Goal: Book appointment/travel/reservation

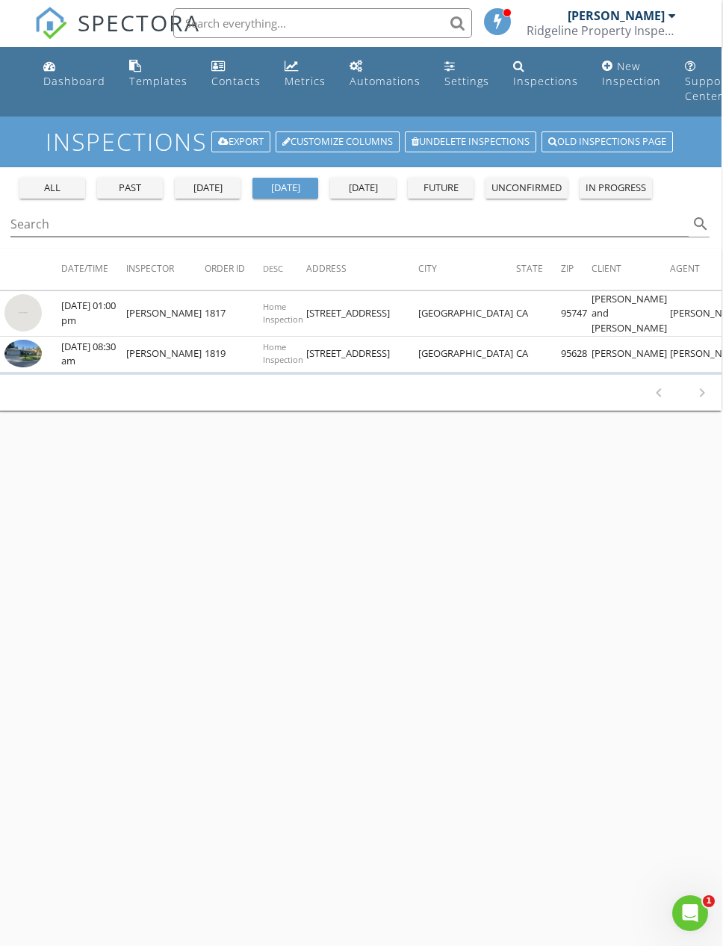
click at [68, 74] on div "Dashboard" at bounding box center [74, 81] width 62 height 14
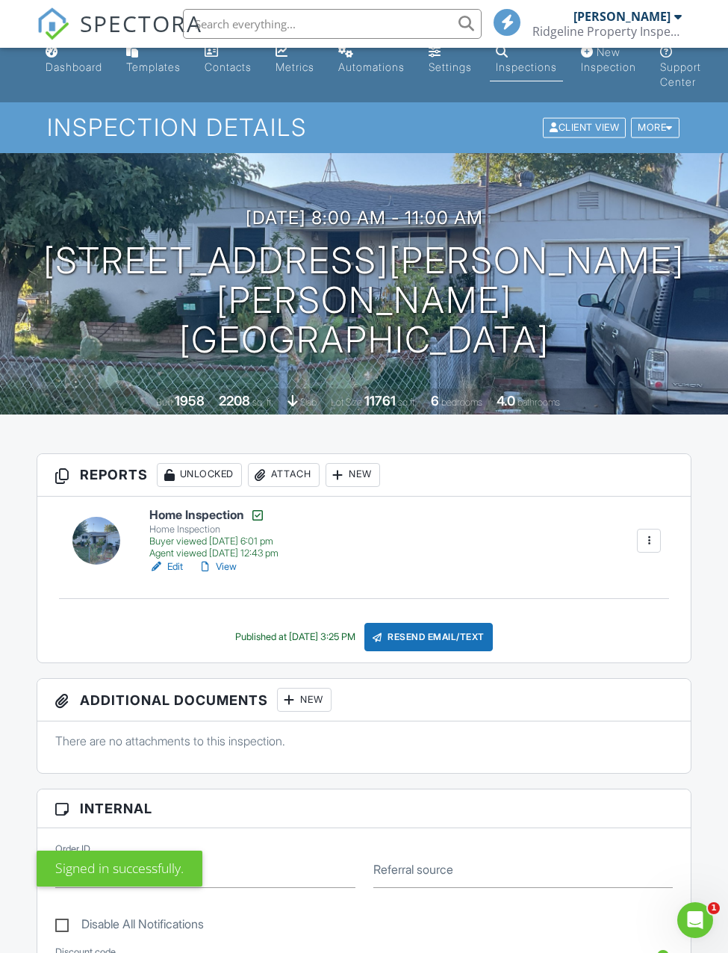
click at [72, 76] on link "Dashboard" at bounding box center [74, 60] width 69 height 43
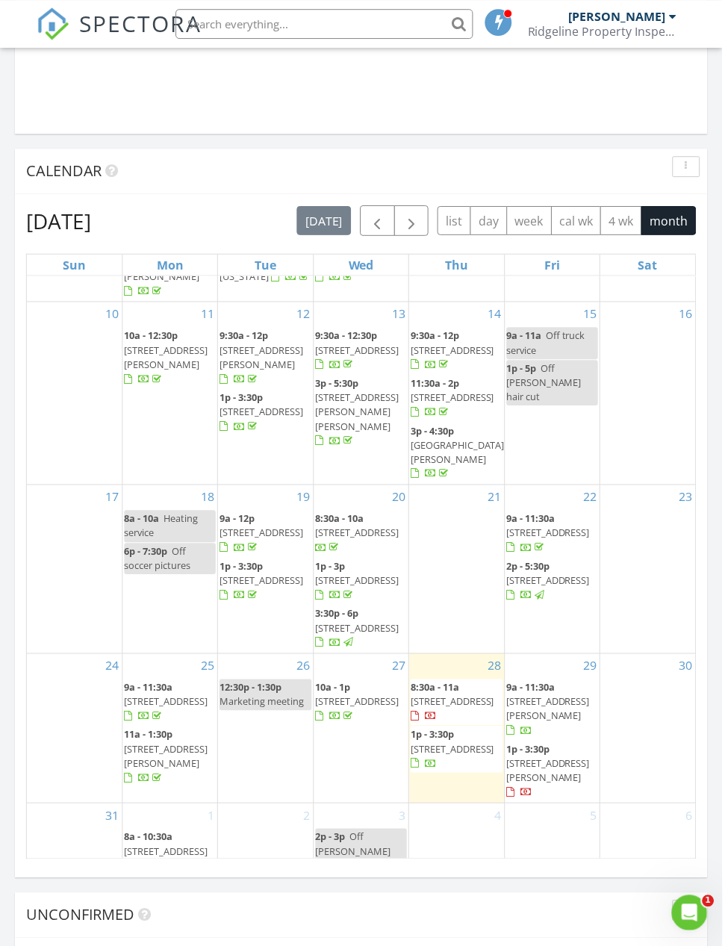
scroll to position [1435, 0]
click at [412, 218] on span "button" at bounding box center [413, 222] width 18 height 18
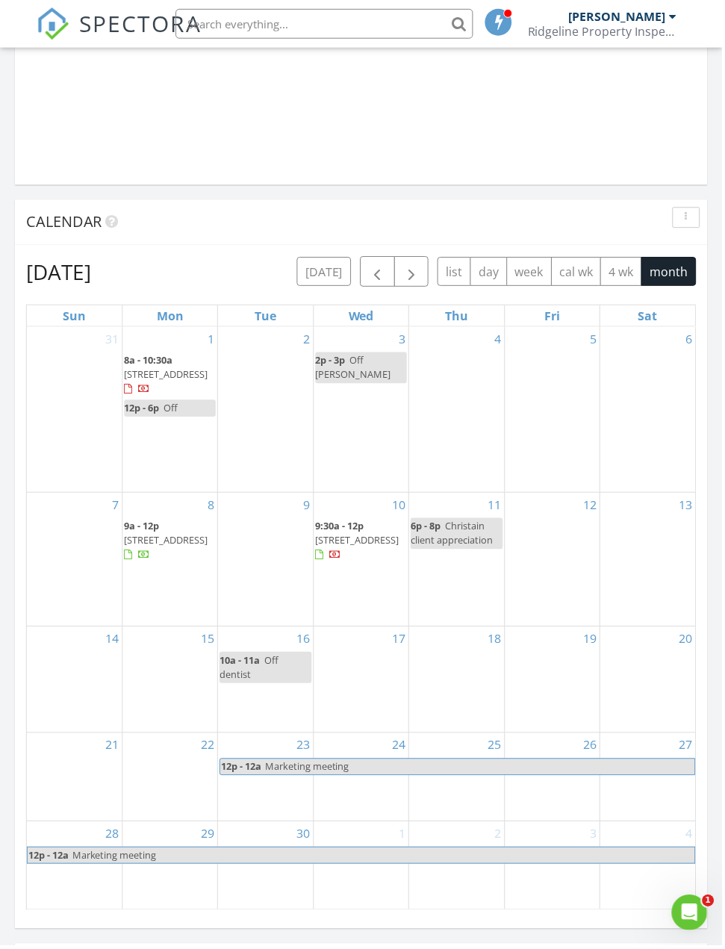
scroll to position [1383, 0]
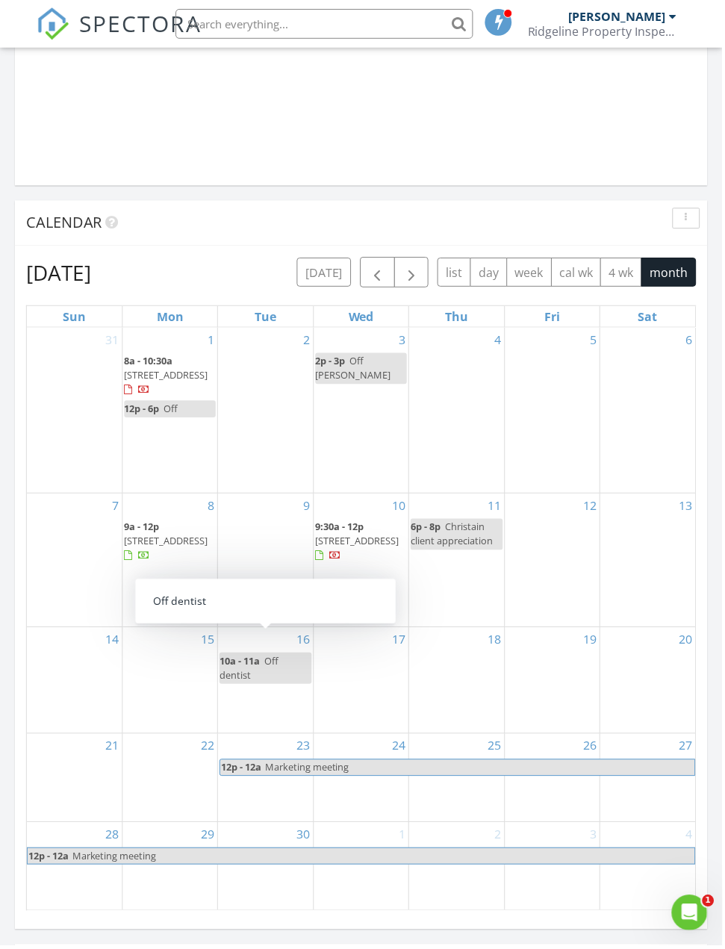
click at [276, 630] on div "16" at bounding box center [266, 642] width 95 height 24
click at [273, 655] on link "10a - 11a Off dentist" at bounding box center [266, 670] width 92 height 31
select select "8"
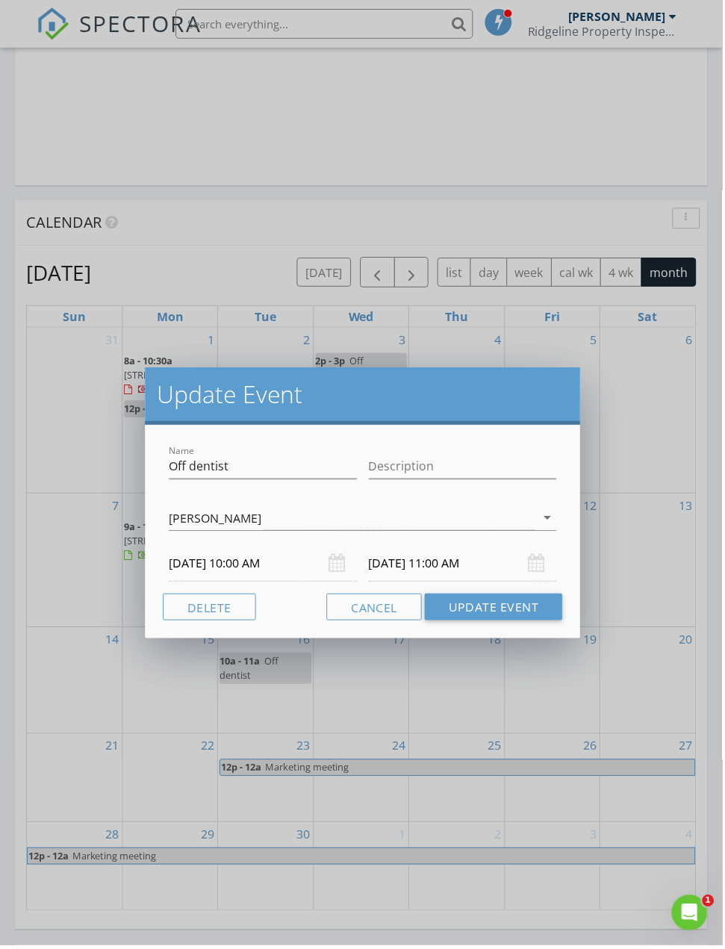
click at [241, 568] on input "[DATE] 10:00 AM" at bounding box center [264, 565] width 189 height 37
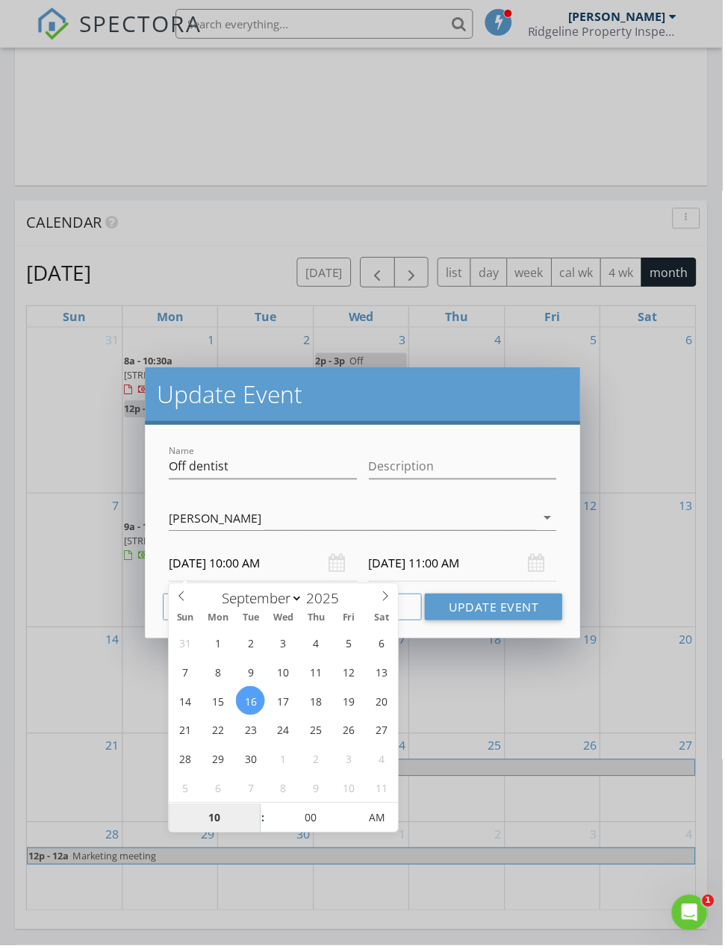
type input "[DATE] 10:00 AM"
type input "[DATE] 11:00 AM"
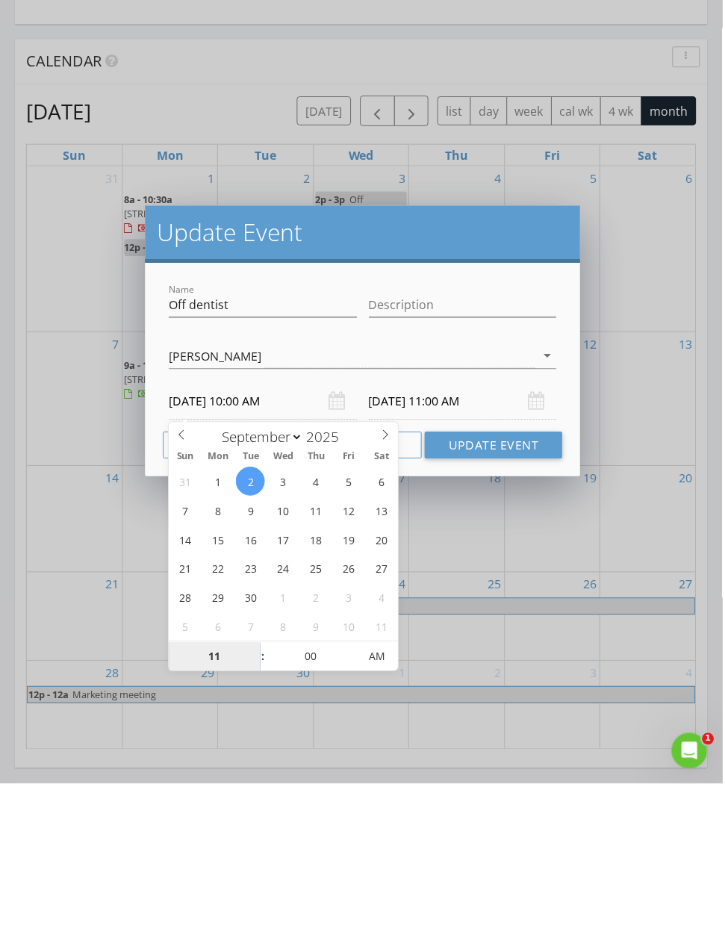
type input "11"
click at [462, 547] on input "[DATE] 11:00 AM" at bounding box center [464, 565] width 189 height 37
type input "[DATE] 11:00 AM"
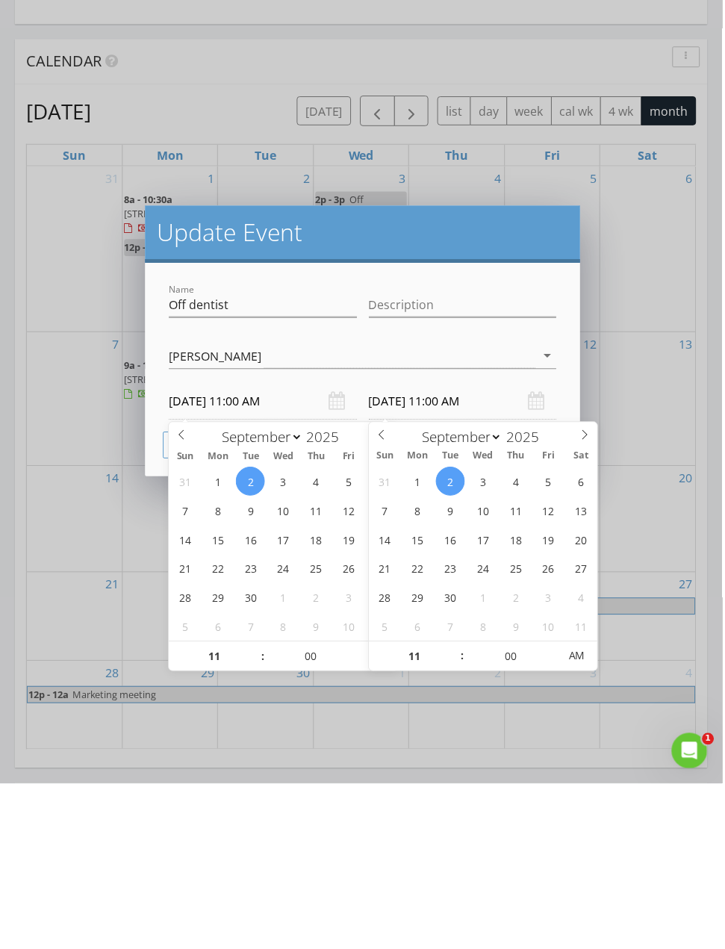
scroll to position [1545, 0]
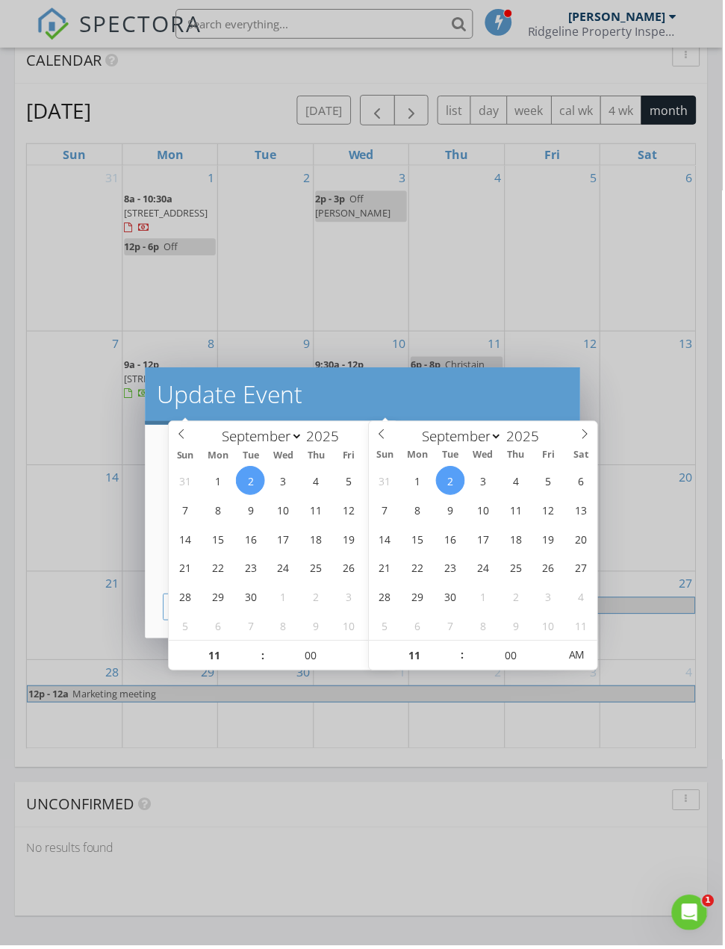
type input "12"
type input "[DATE] 12:00 PM"
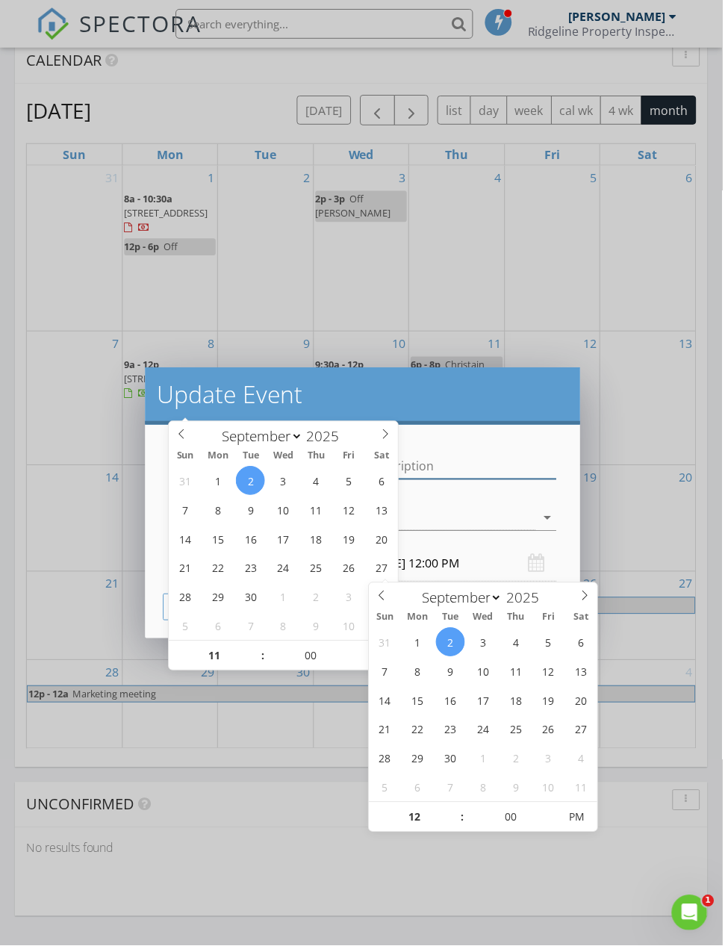
click at [474, 463] on input "Description" at bounding box center [464, 468] width 189 height 25
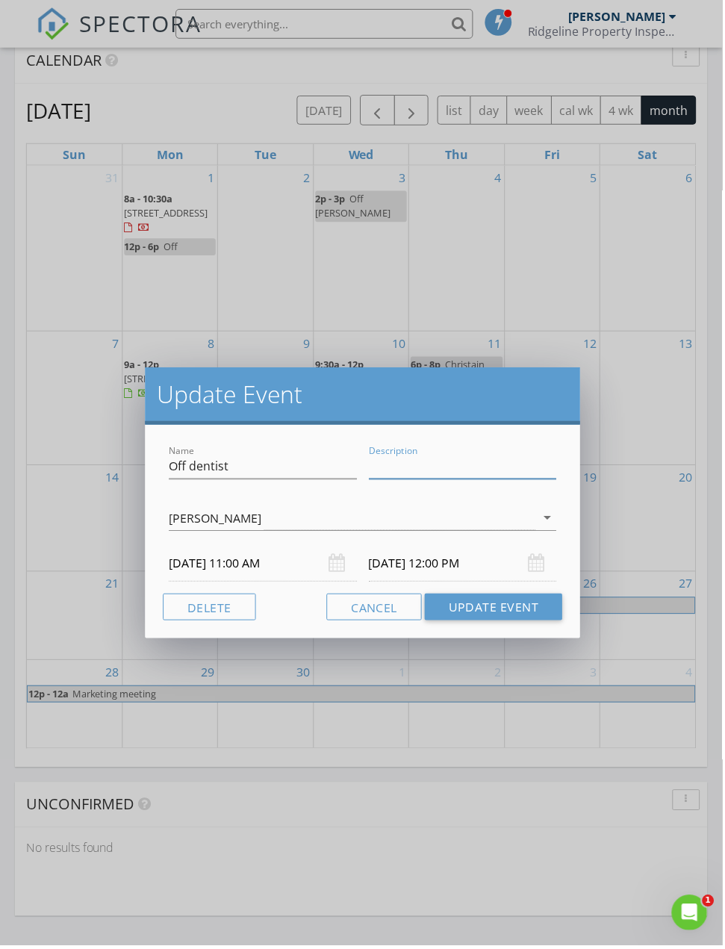
click at [489, 612] on button "Update Event" at bounding box center [495, 609] width 138 height 27
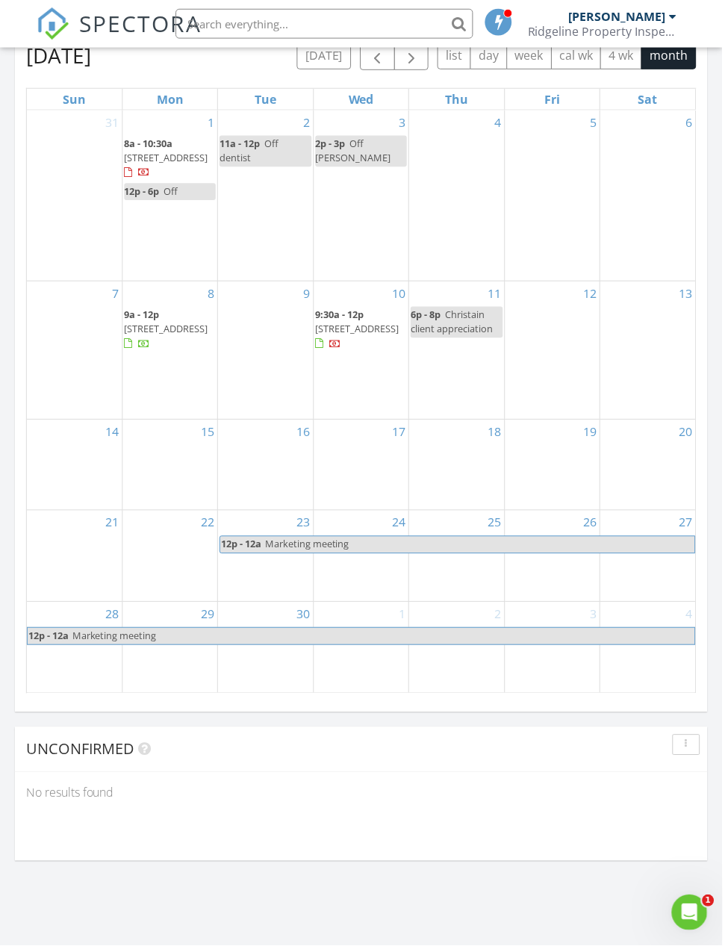
scroll to position [1601, 0]
